Goal: Task Accomplishment & Management: Manage account settings

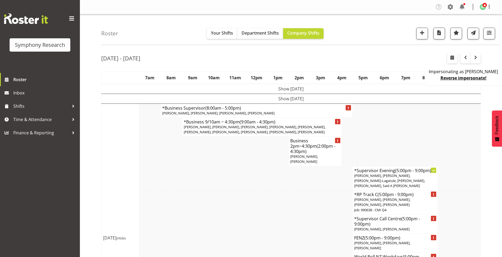
click at [445, 9] on div "Company Settings Roles & Skills Tasks Jobs Employees Locations & Departments Ac…" at bounding box center [465, 7] width 62 height 9
click at [447, 6] on span at bounding box center [450, 7] width 9 height 9
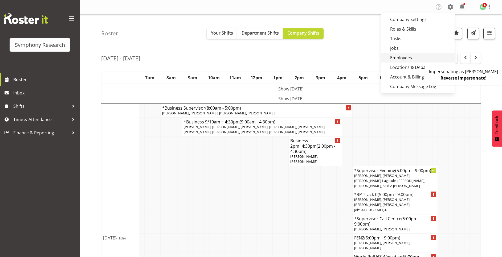
click at [414, 55] on link "Employees" at bounding box center [418, 58] width 74 height 10
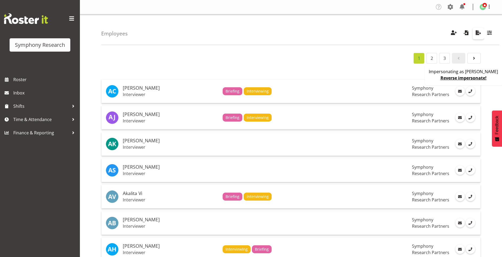
click at [478, 31] on span "button" at bounding box center [478, 32] width 7 height 7
click at [30, 82] on span "Roster" at bounding box center [45, 80] width 64 height 8
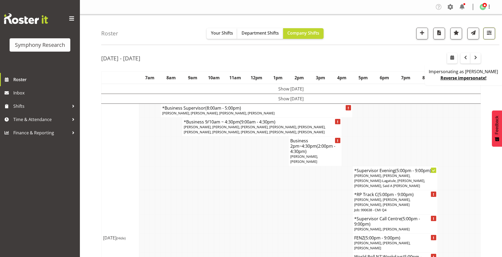
click at [489, 32] on span "button" at bounding box center [489, 32] width 7 height 7
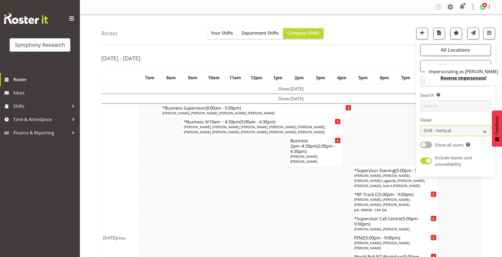
click at [438, 130] on select "Staff Role Shift - Horizontal Shift - Vertical Staff - Location" at bounding box center [455, 130] width 71 height 11
select select "staff"
click at [421, 125] on select "Staff Role Shift - Horizontal Shift - Vertical Staff - Location" at bounding box center [455, 130] width 71 height 11
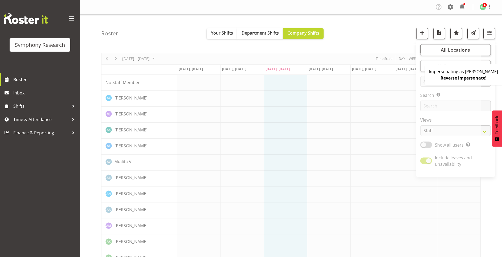
click at [369, 34] on div "Roster Your Shifts Department Shifts Company Shifts All Locations Clear MM Symp…" at bounding box center [300, 29] width 398 height 31
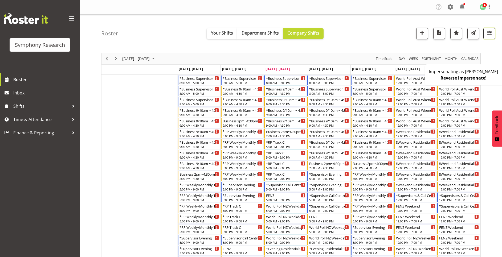
click at [488, 33] on span "button" at bounding box center [489, 32] width 7 height 7
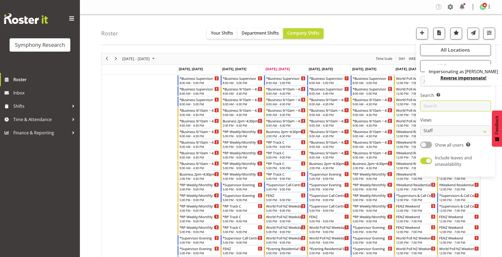
click at [423, 105] on input "text" at bounding box center [455, 106] width 71 height 11
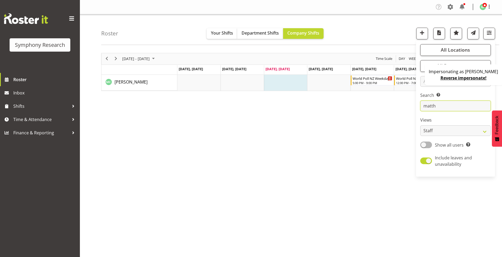
type input "matth"
click at [383, 119] on div "August 18 - 24, 2025 Today Day Week Fortnight Month calendar Month Agenda Time …" at bounding box center [301, 155] width 401 height 213
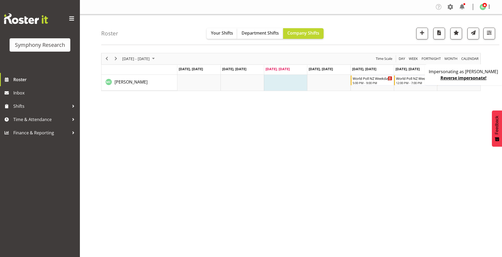
click at [439, 79] on div "Impersonating as Grant innes Reverse impersonate!" at bounding box center [464, 74] width 79 height 21
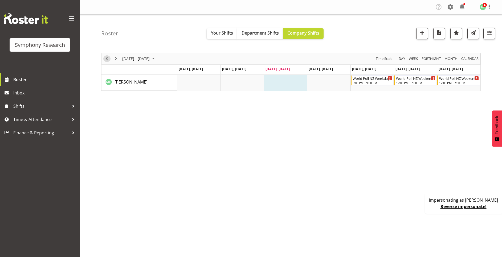
click at [104, 61] on div "previous period" at bounding box center [106, 58] width 9 height 11
click at [373, 79] on div "*RP Track C" at bounding box center [373, 77] width 40 height 5
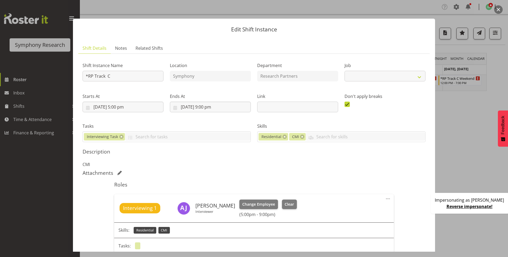
select select
click at [501, 8] on button "button" at bounding box center [498, 9] width 9 height 9
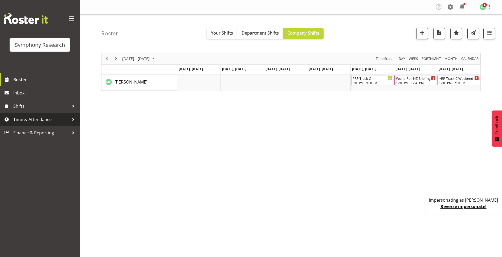
click at [48, 121] on span "Time & Attendance" at bounding box center [41, 120] width 56 height 8
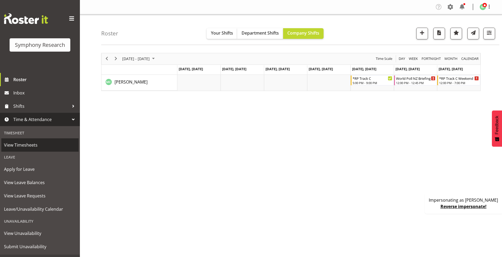
click at [36, 146] on span "View Timesheets" at bounding box center [40, 145] width 72 height 8
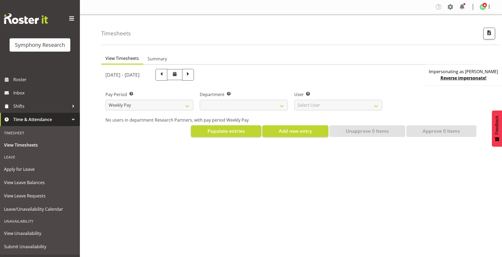
select select
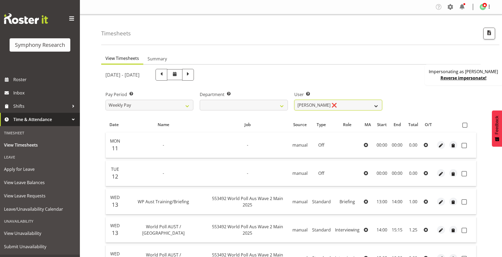
click at [313, 109] on select "Abbey Craib ❌ Aditi Jaiswal ❌ Afizah Khan ❌ Aggie Salamone ❌ Akalita Vi ❌ Alan …" at bounding box center [338, 105] width 88 height 11
select select "1906"
click at [294, 100] on select "Abbey Craib ❌ Aditi Jaiswal ❌ Afizah Khan ❌ Aggie Salamone ❌ Akalita Vi ❌ Alan …" at bounding box center [338, 105] width 88 height 11
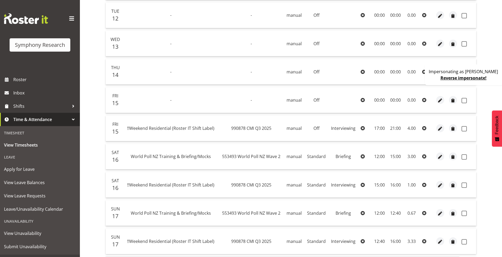
scroll to position [160, 0]
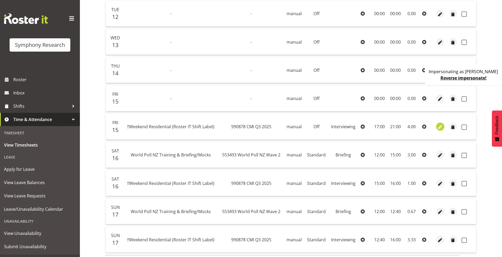
click at [440, 123] on span "button" at bounding box center [440, 127] width 6 height 8
select select "47"
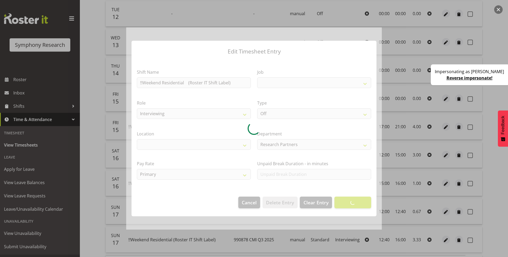
select select
select select "10239"
select select "39"
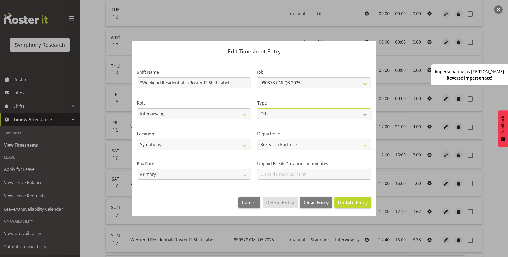
click at [286, 116] on select "Off Standard Public Holiday Public Holiday (Worked) Day In Lieu Annual Leave Si…" at bounding box center [314, 113] width 114 height 11
click at [296, 96] on div "Type Off Standard Public Holiday Public Holiday (Worked) Day In Lieu Annual Lea…" at bounding box center [314, 107] width 120 height 31
click at [249, 203] on span "Cancel" at bounding box center [249, 202] width 15 height 7
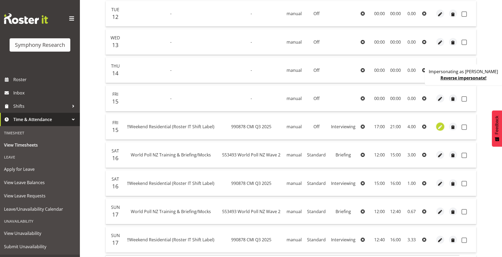
click at [438, 128] on span "button" at bounding box center [440, 127] width 6 height 6
select select "47"
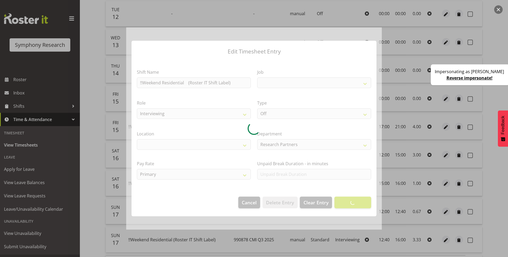
select select
select select "10239"
select select "39"
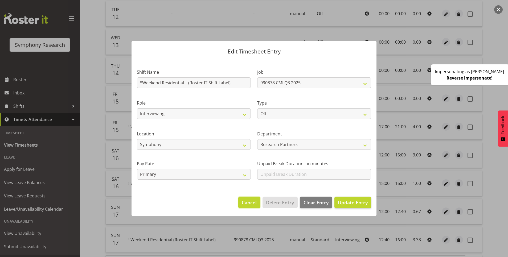
click at [251, 207] on button "Cancel" at bounding box center [249, 203] width 22 height 12
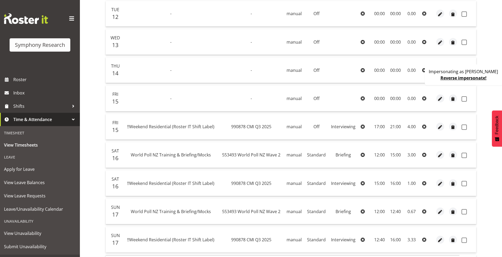
drag, startPoint x: 217, startPoint y: 128, endPoint x: 127, endPoint y: 131, distance: 90.9
click at [127, 131] on td "!!Weekend Residential (Roster IT Shift Label)" at bounding box center [171, 127] width 96 height 26
copy span "!!Weekend Residential (Roster IT Shift Label)"
click at [38, 105] on span "Shifts" at bounding box center [41, 106] width 56 height 8
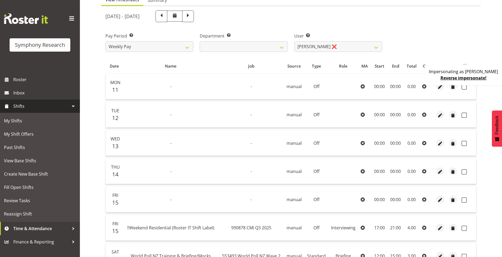
scroll to position [0, 0]
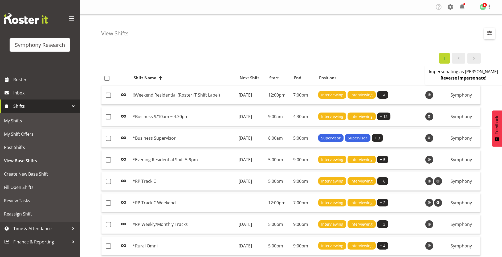
click at [491, 32] on span "button" at bounding box center [489, 32] width 7 height 7
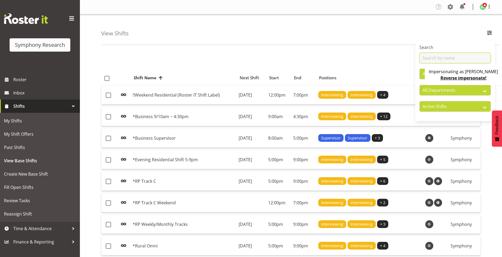
click at [432, 58] on input "text" at bounding box center [455, 58] width 71 height 11
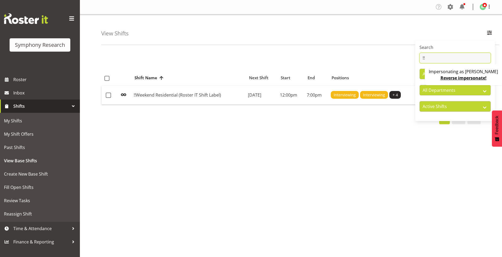
type input "!!"
click at [430, 103] on select "Active Shifts Inactive Shifts" at bounding box center [455, 106] width 71 height 11
click at [420, 101] on select "Active Shifts Inactive Shifts" at bounding box center [455, 106] width 71 height 11
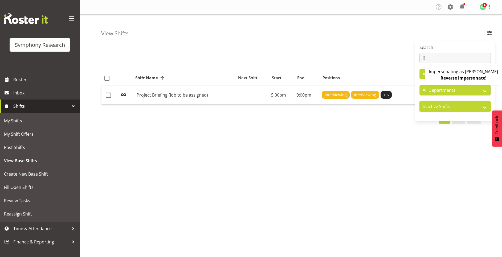
click at [425, 106] on select "Active Shifts Inactive Shifts" at bounding box center [455, 106] width 71 height 11
select select "active"
click at [420, 101] on select "Active Shifts Inactive Shifts" at bounding box center [455, 106] width 71 height 11
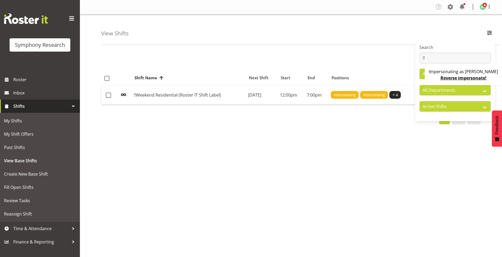
click at [471, 78] on link "Reverse impersonate!" at bounding box center [464, 78] width 46 height 6
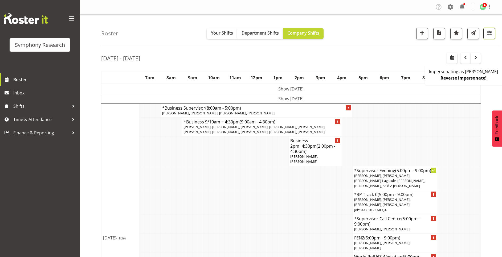
click at [488, 35] on span "button" at bounding box center [489, 32] width 7 height 7
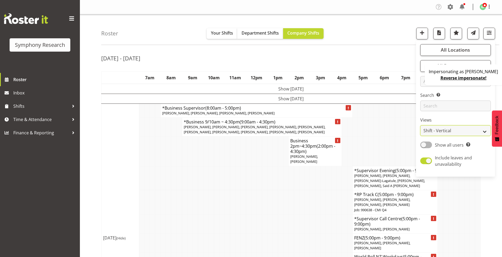
click at [442, 129] on select "Staff Role Shift - Horizontal Shift - Vertical Staff - Location" at bounding box center [455, 130] width 71 height 11
select select "staff"
click at [421, 125] on select "Staff Role Shift - Horizontal Shift - Vertical Staff - Location" at bounding box center [455, 130] width 71 height 11
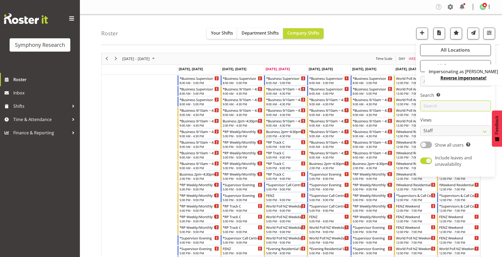
click at [449, 103] on input "text" at bounding box center [455, 106] width 71 height 11
type input "matth"
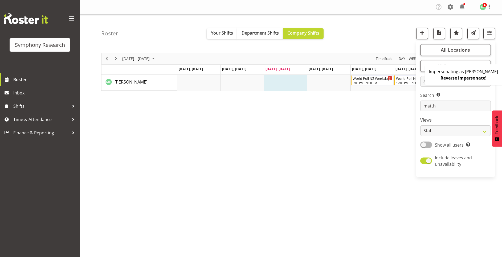
click at [324, 127] on div "[DATE] - [DATE] [DATE] Day Week Fortnight Month calendar Month Agenda Time Scal…" at bounding box center [301, 155] width 401 height 213
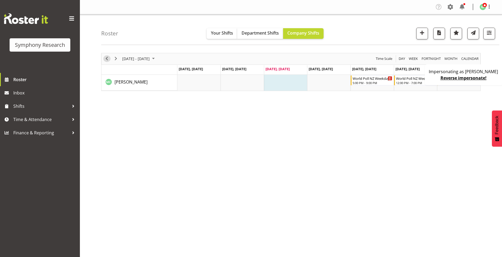
click at [105, 58] on span "Previous" at bounding box center [107, 58] width 6 height 7
